Goal: Communication & Community: Answer question/provide support

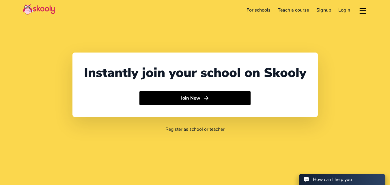
select select "27"
select select "[GEOGRAPHIC_DATA]"
select select "[GEOGRAPHIC_DATA]/[GEOGRAPHIC_DATA]"
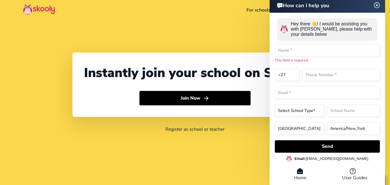
click at [377, 10] on header "How can I help you" at bounding box center [326, 5] width 115 height 16
click at [376, 7] on img at bounding box center [376, 4] width 11 height 7
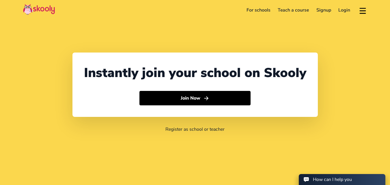
click at [341, 10] on link "Login" at bounding box center [343, 9] width 19 height 9
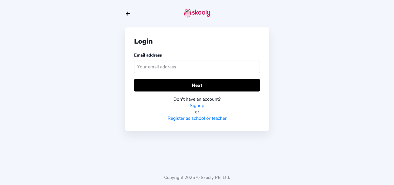
click at [164, 70] on input "text" at bounding box center [197, 67] width 126 height 12
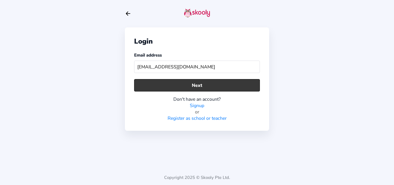
type input "[EMAIL_ADDRESS][DOMAIN_NAME]"
click at [181, 83] on button "Next" at bounding box center [197, 85] width 126 height 12
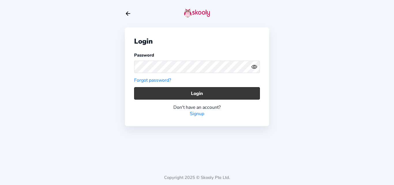
click at [192, 91] on button "Login" at bounding box center [197, 93] width 126 height 12
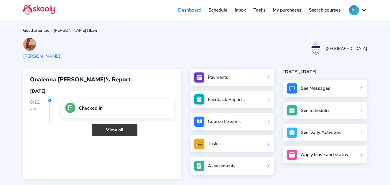
click at [122, 126] on link "View all" at bounding box center [115, 130] width 46 height 12
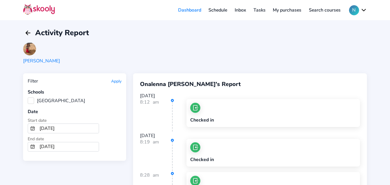
click at [244, 9] on link "Inbox" at bounding box center [240, 9] width 19 height 9
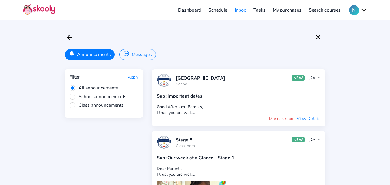
click at [136, 52] on button "Messages" at bounding box center [137, 54] width 36 height 11
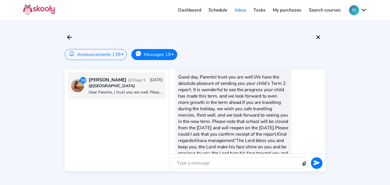
scroll to position [1195, 0]
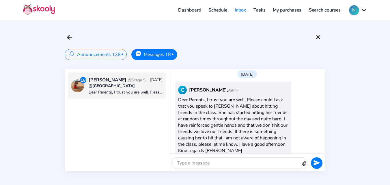
click at [223, 163] on div at bounding box center [236, 162] width 129 height 11
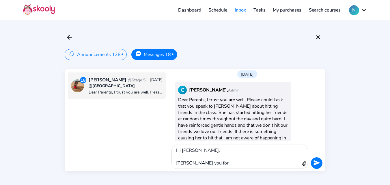
scroll to position [1201, 0]
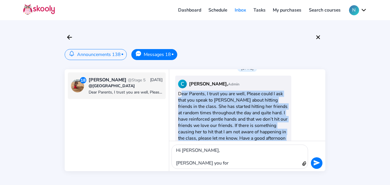
drag, startPoint x: 248, startPoint y: 137, endPoint x: 177, endPoint y: 84, distance: 88.3
click at [177, 84] on div "C [PERSON_NAME], Admin Dear Parents, I trust you are well, Please could I ask t…" at bounding box center [233, 113] width 116 height 74
copy div "Dear Parents, I trust you are well, Please could I ask that you speak to [PERSO…"
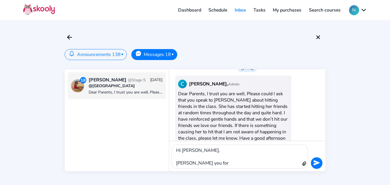
click at [202, 164] on div "[PERSON_NAME] you for" at bounding box center [236, 163] width 121 height 6
drag, startPoint x: 202, startPoint y: 164, endPoint x: 157, endPoint y: 165, distance: 44.7
click at [157, 165] on div "18 [PERSON_NAME] @Stage 5 [DATE] @[GEOGRAPHIC_DATA] Dear Parents, I trust you a…" at bounding box center [195, 120] width 260 height 102
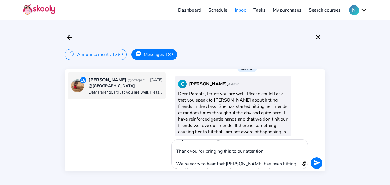
scroll to position [10, 0]
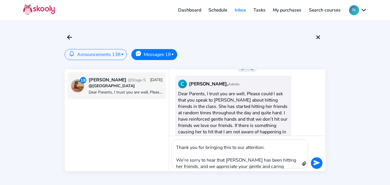
click at [193, 157] on p "We’re sorry to hear that [PERSON_NAME] has been hitting her friends, and we app…" at bounding box center [236, 179] width 121 height 44
click at [180, 155] on div "Thank you for bringing this to our attention. We’re sorry to hear that [PERSON_…" at bounding box center [236, 175] width 121 height 63
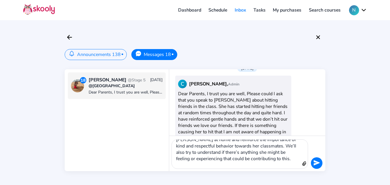
scroll to position [46, 0]
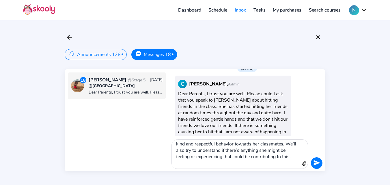
click at [294, 157] on div "Hi [PERSON_NAME], Thank you for bringing this to our attention. We’re sorry to …" at bounding box center [236, 154] width 129 height 29
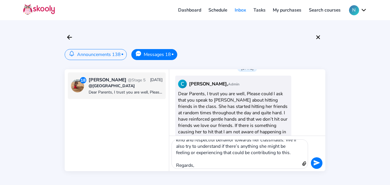
click at [314, 159] on button at bounding box center [317, 163] width 12 height 12
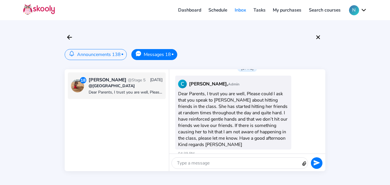
scroll to position [1297, 0]
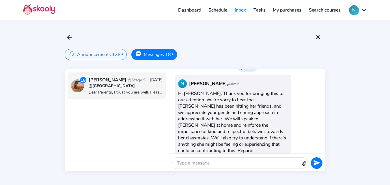
click at [366, 9] on button "N" at bounding box center [358, 10] width 18 height 10
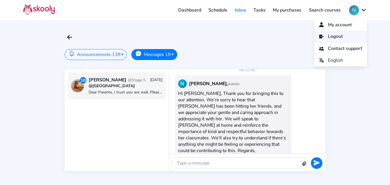
click at [333, 36] on span "Logout" at bounding box center [335, 36] width 15 height 8
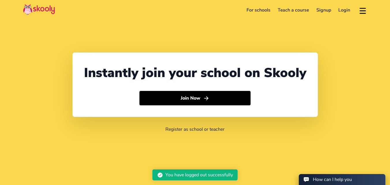
select select "27"
select select "[GEOGRAPHIC_DATA]"
select select "[GEOGRAPHIC_DATA]/[GEOGRAPHIC_DATA]"
